Goal: Information Seeking & Learning: Learn about a topic

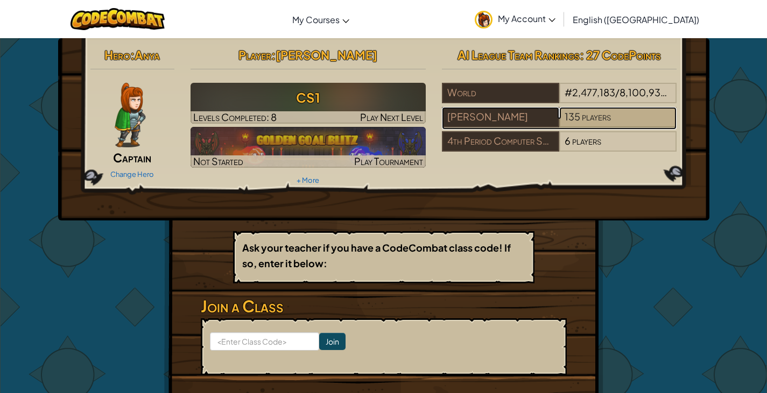
click at [593, 114] on span "players" at bounding box center [596, 116] width 29 height 12
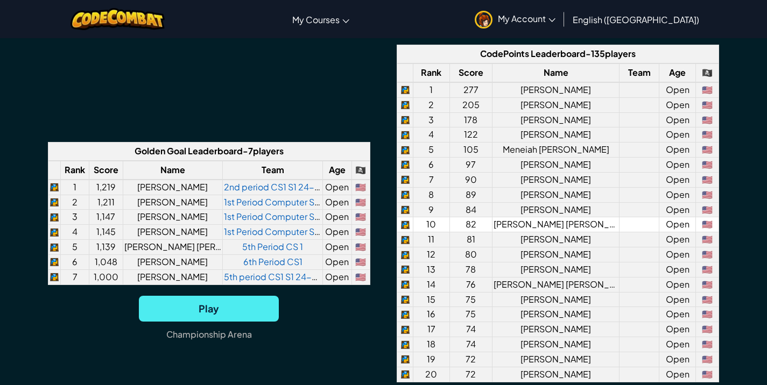
scroll to position [861, 0]
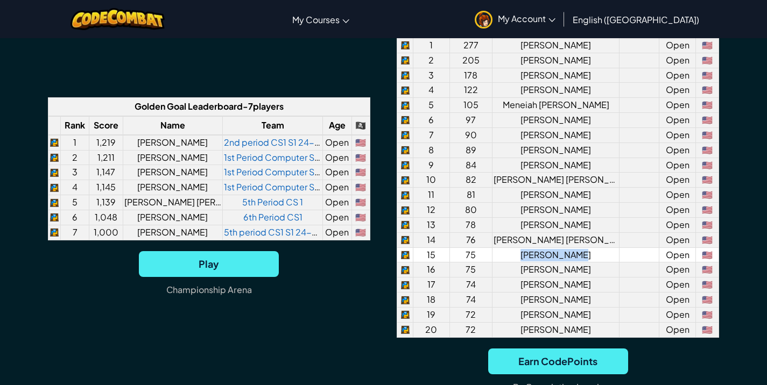
drag, startPoint x: 524, startPoint y: 256, endPoint x: 584, endPoint y: 256, distance: 59.7
click at [584, 256] on td "[PERSON_NAME]" at bounding box center [555, 254] width 127 height 15
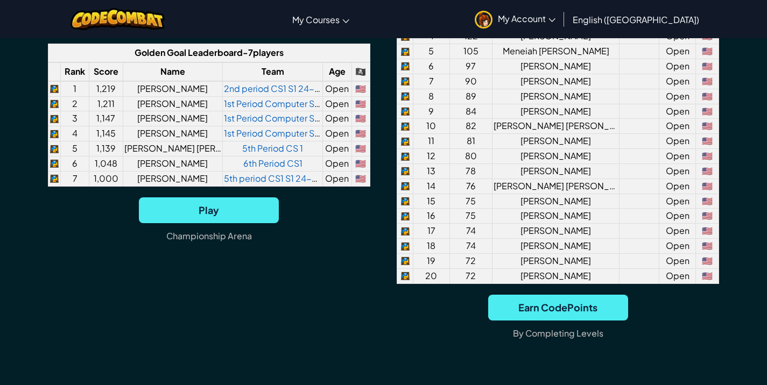
drag, startPoint x: 357, startPoint y: 252, endPoint x: 336, endPoint y: 252, distance: 21.5
click at [357, 252] on div "Play [GEOGRAPHIC_DATA]" at bounding box center [209, 224] width 322 height 55
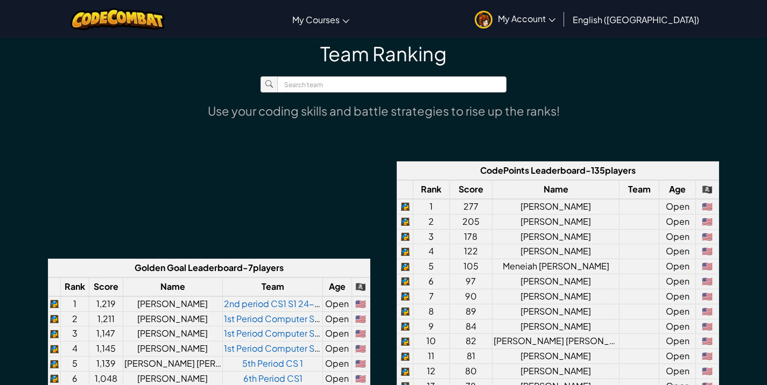
click at [184, 238] on div "Golden Goal Leaderboard - 7 players Rank Score Name Team Age 🏴‍☠️ [DEMOGRAPHIC_…" at bounding box center [383, 362] width 671 height 403
click at [179, 302] on td "[PERSON_NAME]" at bounding box center [173, 303] width 100 height 15
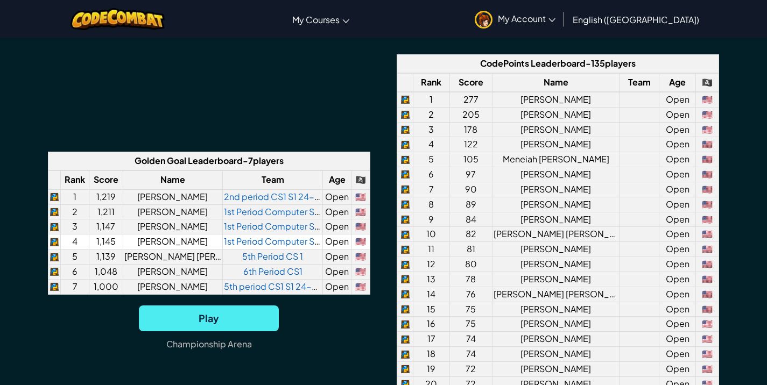
scroll to position [807, 0]
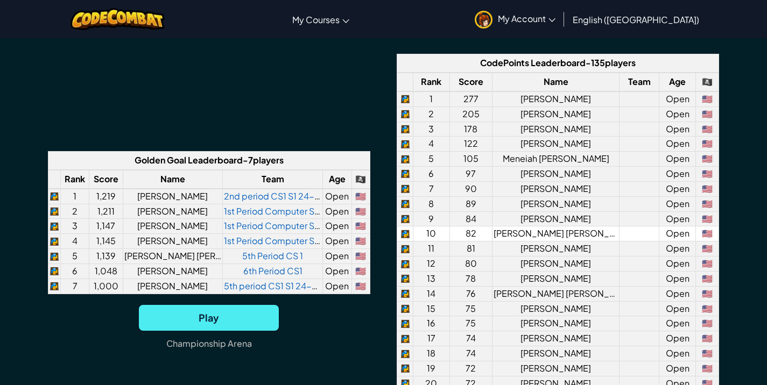
click at [531, 240] on tbody "1 277 [PERSON_NAME] Open 🇺🇸 2 205 [PERSON_NAME] Open 🇺🇸 3 178 [PERSON_NAME] Ope…" at bounding box center [558, 241] width 322 height 300
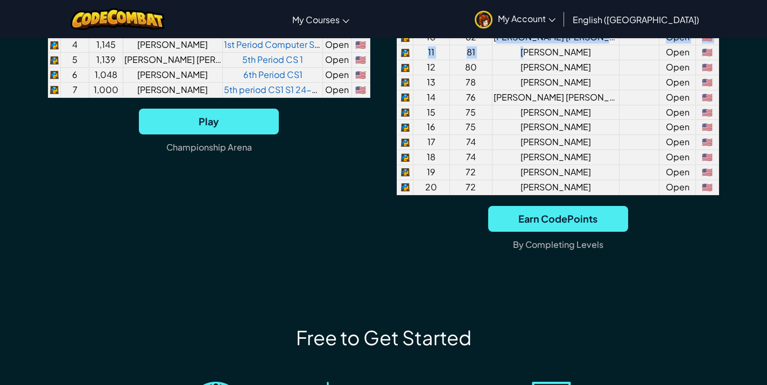
scroll to position [1076, 0]
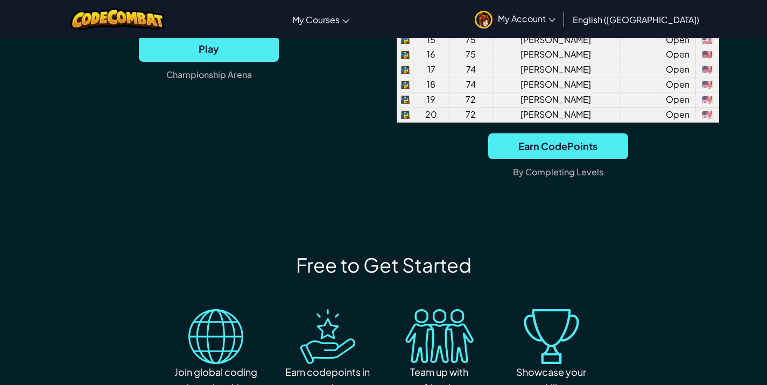
drag, startPoint x: 535, startPoint y: 246, endPoint x: 604, endPoint y: 221, distance: 73.7
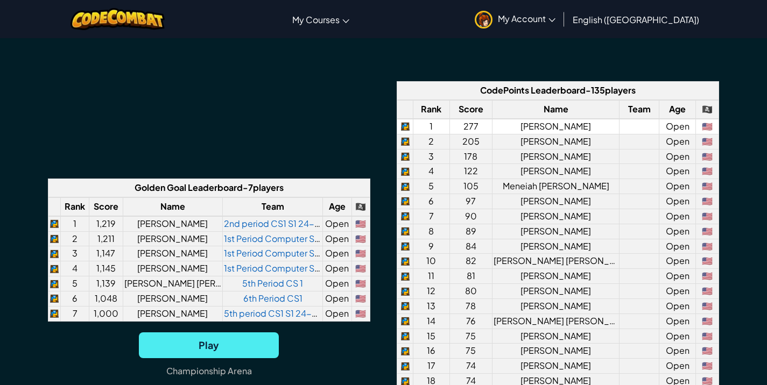
scroll to position [699, 0]
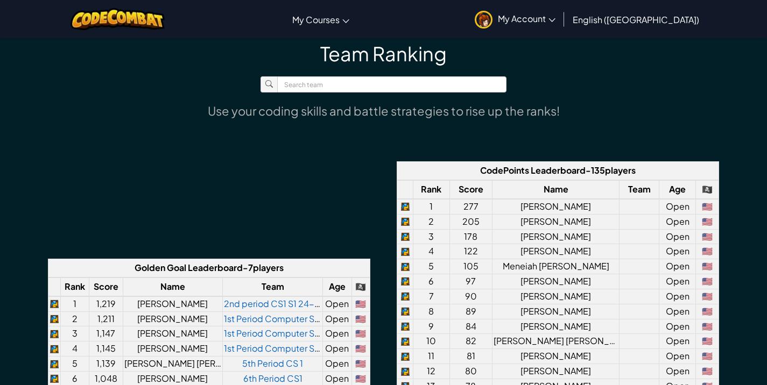
click at [677, 187] on th "Age" at bounding box center [676, 189] width 37 height 19
click at [667, 204] on td "Open" at bounding box center [676, 206] width 37 height 15
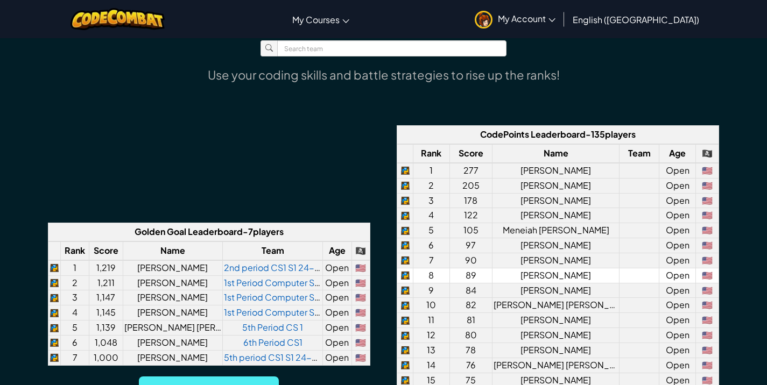
scroll to position [753, 0]
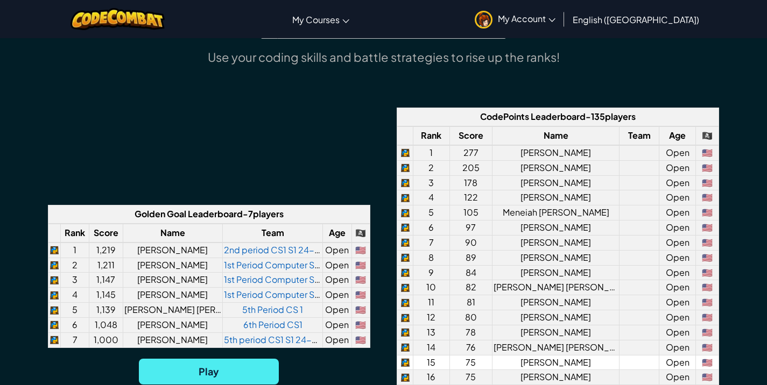
click at [545, 362] on td "[PERSON_NAME]" at bounding box center [555, 362] width 127 height 15
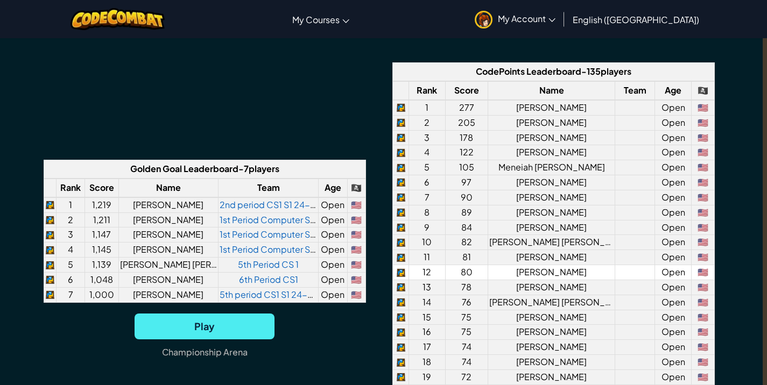
scroll to position [807, 4]
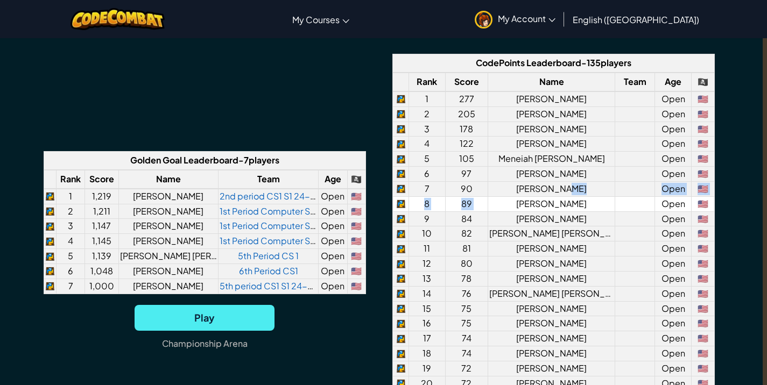
drag, startPoint x: 571, startPoint y: 189, endPoint x: 542, endPoint y: 196, distance: 29.9
click at [521, 197] on tbody "1 277 [PERSON_NAME] Open 🇺🇸 2 205 [PERSON_NAME] Open 🇺🇸 3 178 [PERSON_NAME] Ope…" at bounding box center [554, 241] width 322 height 300
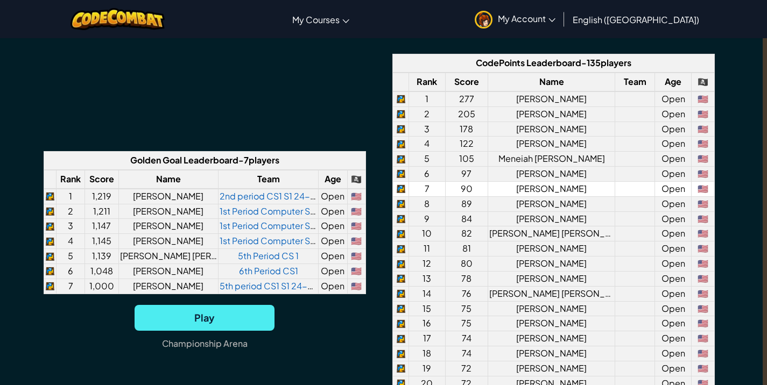
click at [565, 192] on td "[PERSON_NAME]" at bounding box center [551, 188] width 127 height 15
drag, startPoint x: 550, startPoint y: 192, endPoint x: 564, endPoint y: 188, distance: 14.4
click at [559, 190] on td "[PERSON_NAME]" at bounding box center [551, 188] width 127 height 15
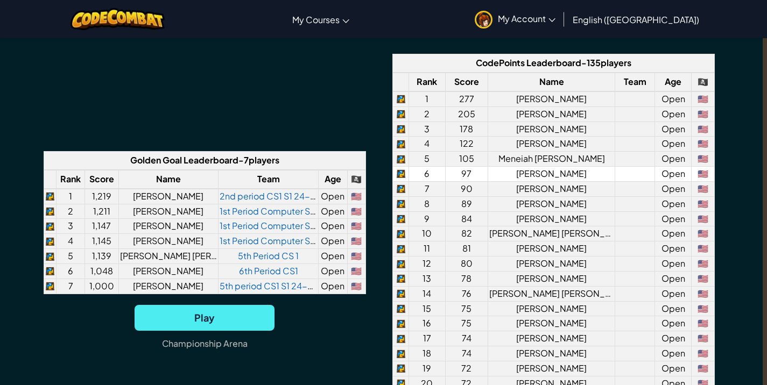
click at [537, 167] on td "[PERSON_NAME]" at bounding box center [551, 174] width 127 height 15
drag, startPoint x: 555, startPoint y: 176, endPoint x: 565, endPoint y: 179, distance: 10.7
click at [565, 179] on td "[PERSON_NAME]" at bounding box center [551, 174] width 127 height 15
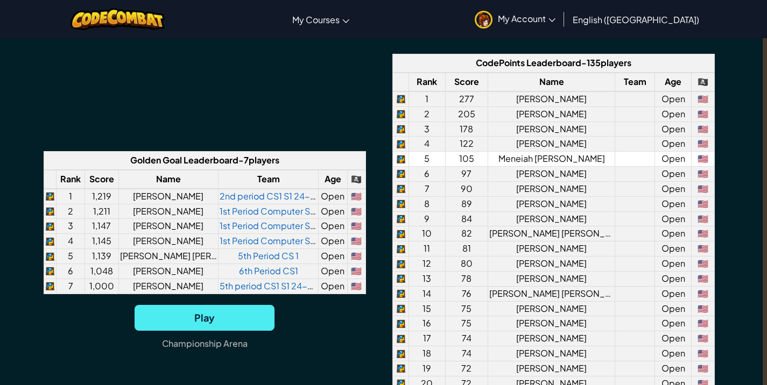
click at [561, 157] on td "Meneiah [PERSON_NAME]" at bounding box center [551, 159] width 127 height 15
drag, startPoint x: 553, startPoint y: 163, endPoint x: 547, endPoint y: 164, distance: 6.5
click at [547, 164] on td "Meneiah [PERSON_NAME]" at bounding box center [551, 159] width 127 height 15
click at [542, 161] on td "Meneiah [PERSON_NAME]" at bounding box center [551, 159] width 127 height 15
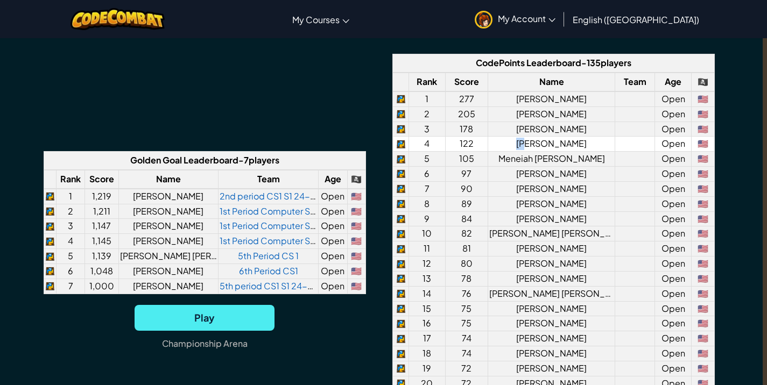
drag, startPoint x: 514, startPoint y: 144, endPoint x: 541, endPoint y: 141, distance: 27.0
click at [541, 141] on td "[PERSON_NAME]" at bounding box center [551, 144] width 127 height 15
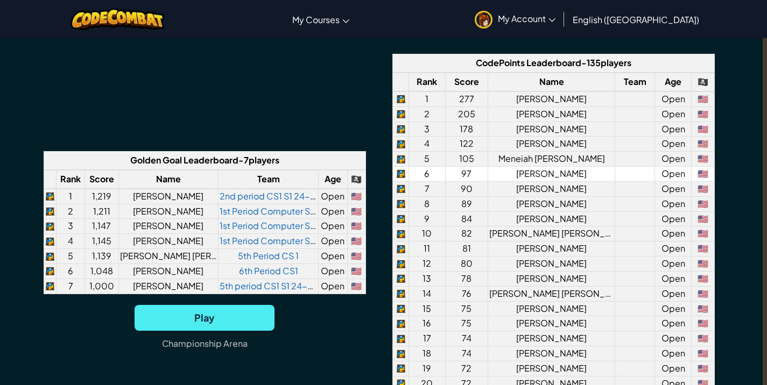
drag, startPoint x: 444, startPoint y: 188, endPoint x: 407, endPoint y: 172, distance: 40.0
click at [432, 178] on tbody "1 277 [PERSON_NAME] Open 🇺🇸 2 205 [PERSON_NAME] Open 🇺🇸 3 178 [PERSON_NAME] Ope…" at bounding box center [554, 241] width 322 height 300
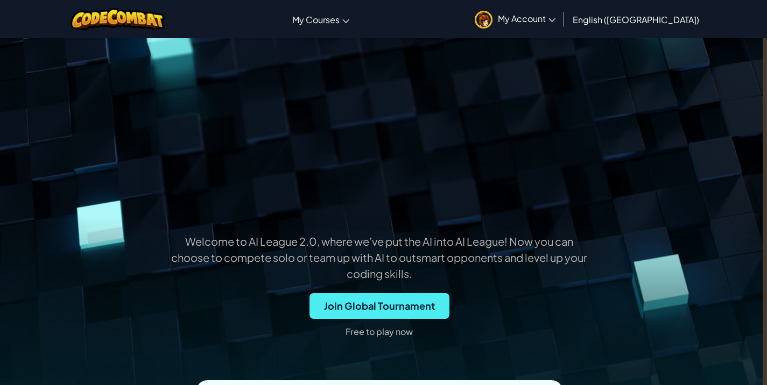
scroll to position [108, 4]
